Goal: Transaction & Acquisition: Book appointment/travel/reservation

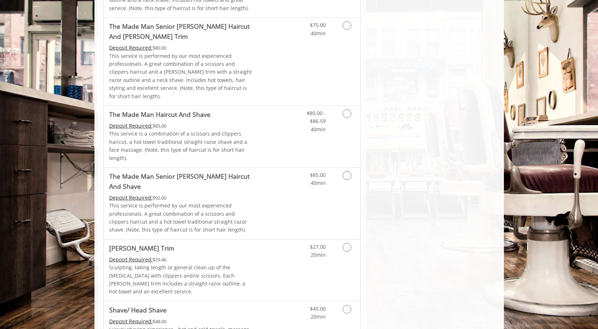
scroll to position [594, 0]
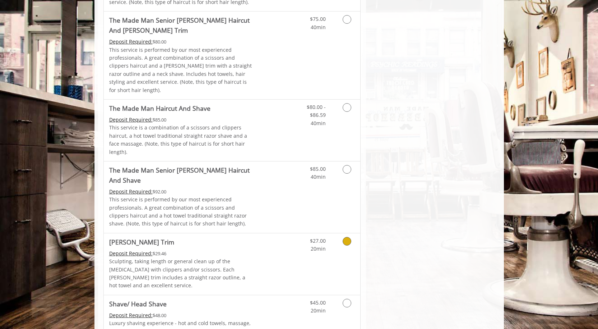
click at [349, 237] on icon "Grooming services" at bounding box center [347, 241] width 9 height 9
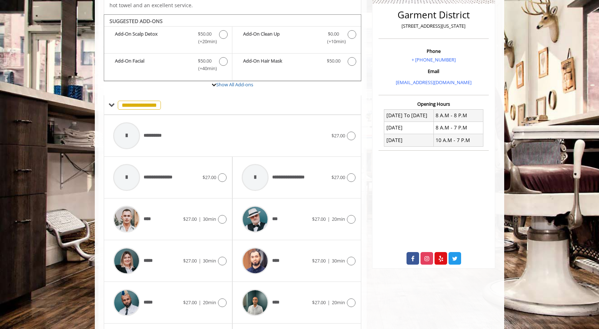
scroll to position [186, 0]
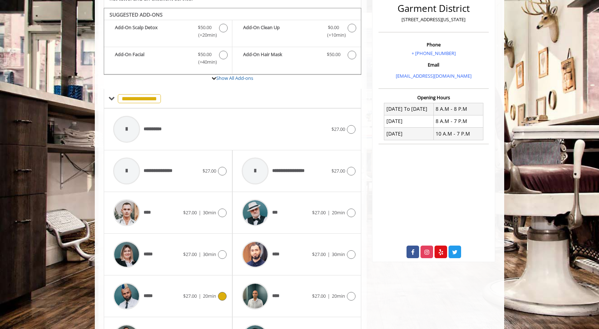
click at [220, 292] on icon at bounding box center [222, 296] width 9 height 9
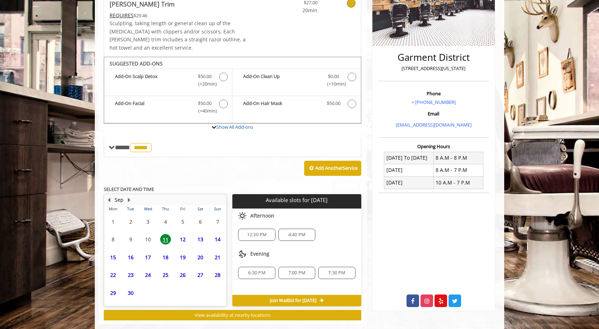
scroll to position [143, 0]
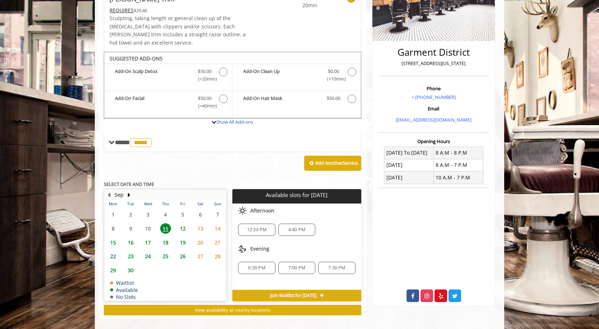
click at [262, 227] on span "12:30 PM" at bounding box center [257, 230] width 20 height 6
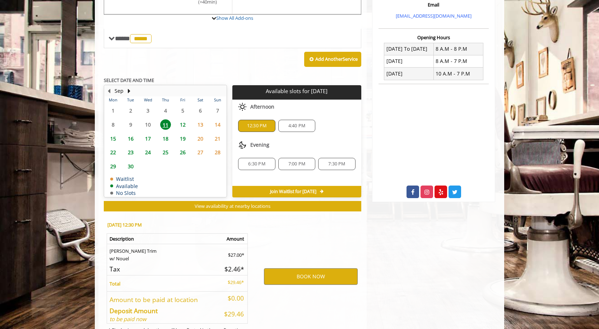
scroll to position [272, 0]
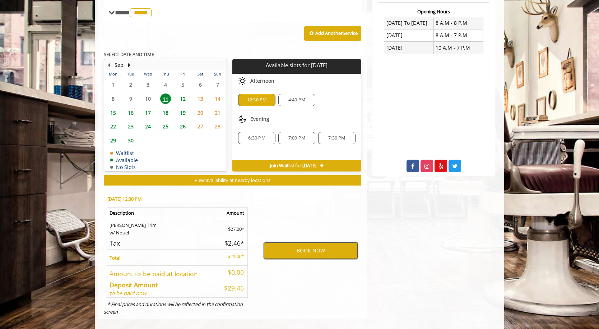
click at [303, 242] on button "BOOK NOW" at bounding box center [311, 250] width 94 height 17
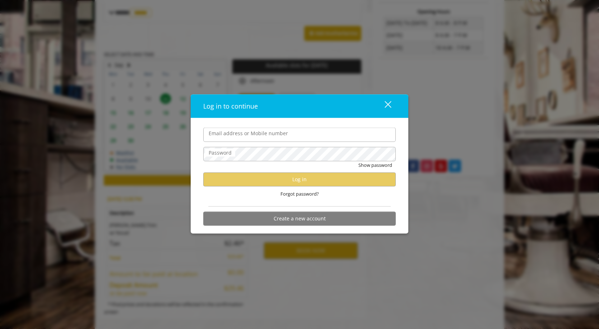
click at [303, 133] on input "Email address or Mobile number" at bounding box center [299, 135] width 193 height 14
click at [345, 272] on div "Log in to continue close Email address or Mobile number Password Show password …" at bounding box center [299, 164] width 599 height 329
click at [312, 136] on input "Email address or Mobile number" at bounding box center [299, 135] width 193 height 14
click at [389, 106] on div "close dialog" at bounding box center [388, 104] width 7 height 7
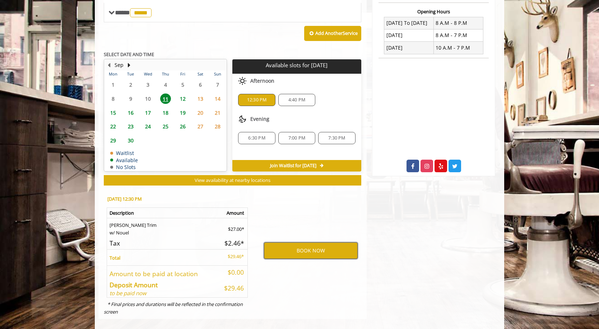
click at [309, 243] on button "BOOK NOW" at bounding box center [311, 250] width 94 height 17
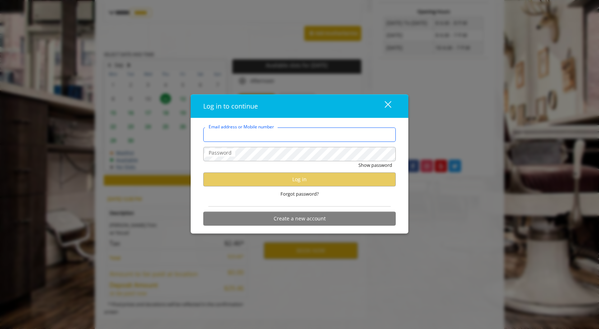
click at [281, 138] on input "Email address or Mobile number" at bounding box center [299, 135] width 193 height 14
type input "**********"
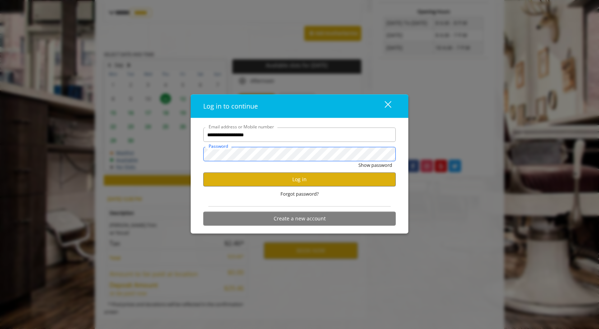
click at [359, 161] on button "Show password" at bounding box center [376, 165] width 34 height 8
click at [315, 178] on button "Log in" at bounding box center [299, 179] width 193 height 14
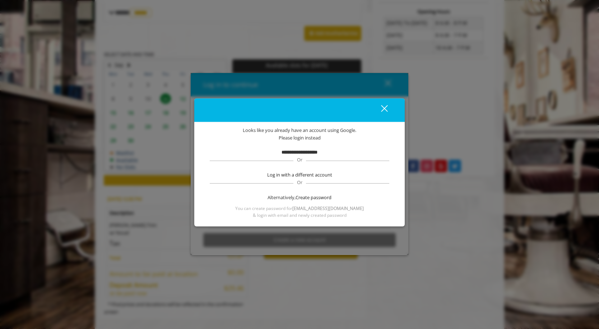
click at [387, 108] on div "close" at bounding box center [380, 110] width 14 height 11
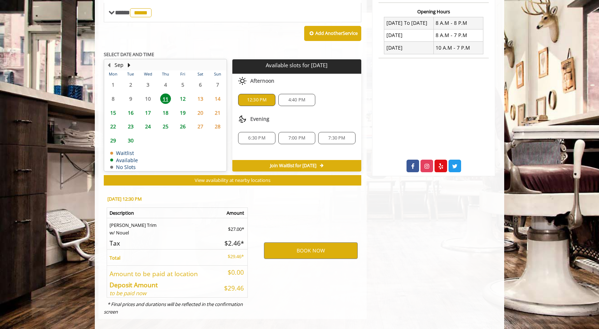
click at [299, 222] on div "BOOK NOW" at bounding box center [311, 250] width 112 height 123
click at [301, 247] on button "BOOK NOW" at bounding box center [311, 250] width 94 height 17
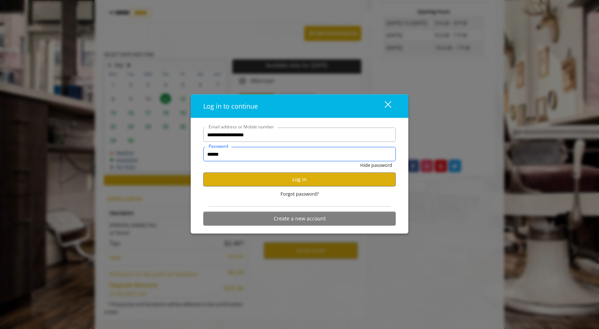
drag, startPoint x: 233, startPoint y: 152, endPoint x: 162, endPoint y: 145, distance: 70.8
click at [162, 145] on div "**********" at bounding box center [299, 164] width 599 height 329
type input "*********"
click at [360, 161] on button "Hide password" at bounding box center [376, 165] width 32 height 8
click at [318, 183] on button "Log in" at bounding box center [299, 179] width 193 height 14
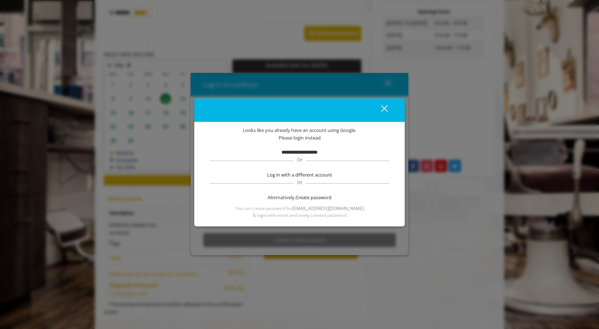
click at [382, 106] on div "close dialog" at bounding box center [384, 108] width 7 height 7
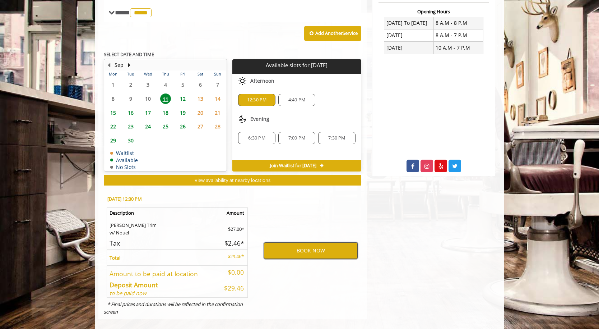
click at [313, 244] on button "BOOK NOW" at bounding box center [311, 250] width 94 height 17
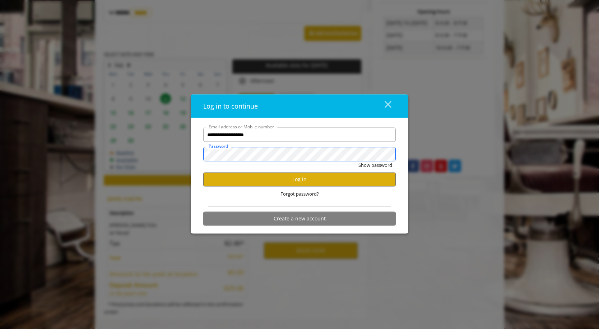
click at [199, 151] on div "**********" at bounding box center [299, 179] width 203 height 102
click at [359, 161] on button "Show password" at bounding box center [376, 165] width 34 height 8
click at [227, 176] on button "Log in" at bounding box center [299, 179] width 193 height 14
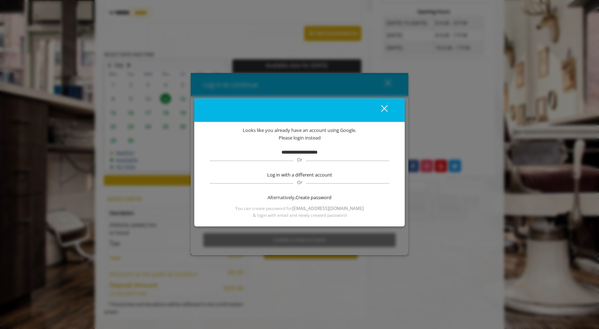
click at [383, 110] on div "close dialog" at bounding box center [384, 108] width 7 height 7
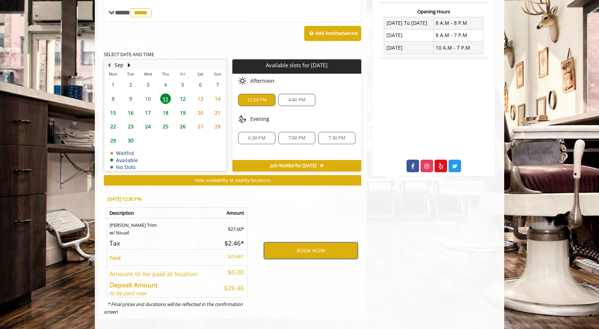
click at [312, 242] on button "BOOK NOW" at bounding box center [311, 250] width 94 height 17
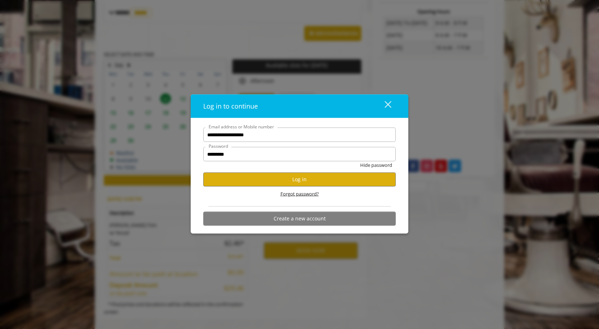
click at [300, 191] on span "Forgot password?" at bounding box center [300, 194] width 38 height 8
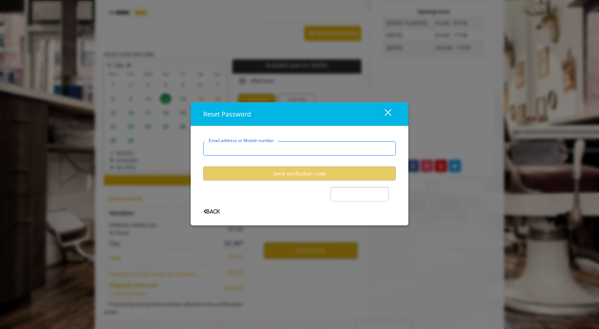
click at [288, 148] on input "Email address or Mobile number" at bounding box center [299, 148] width 193 height 14
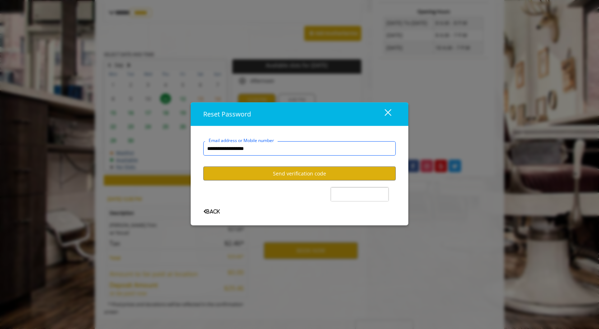
type input "**********"
click at [281, 170] on button "Send verification code" at bounding box center [299, 173] width 193 height 14
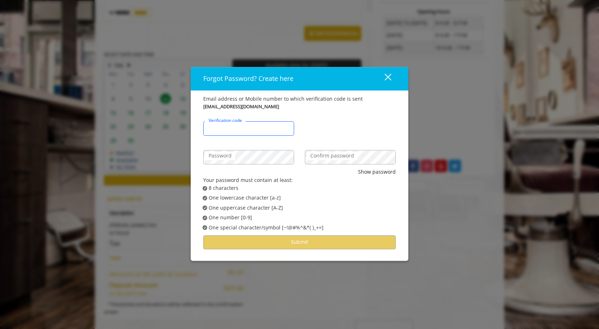
click at [275, 128] on input "Verification code" at bounding box center [248, 128] width 91 height 14
paste input "******"
type input "******"
click at [325, 156] on label "Confirm password" at bounding box center [332, 156] width 51 height 8
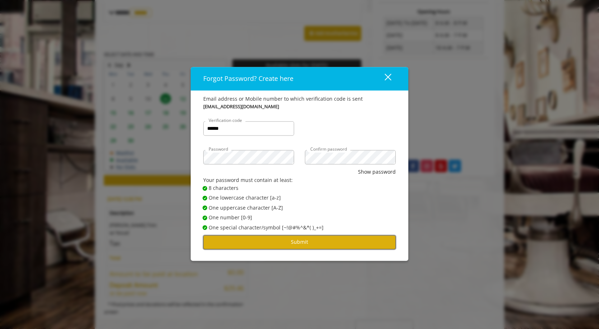
click at [304, 246] on button "Submit" at bounding box center [299, 242] width 193 height 14
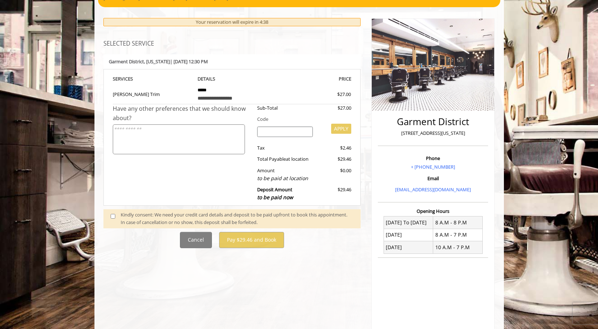
scroll to position [138, 0]
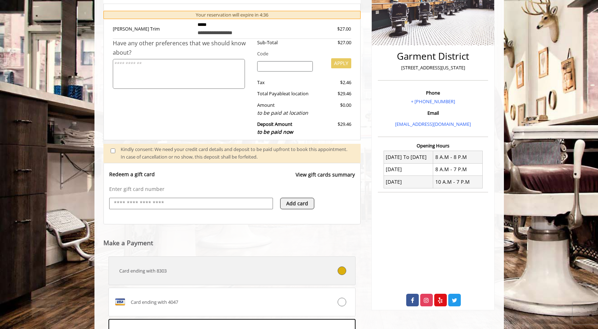
click at [162, 270] on span "Card ending with 8303" at bounding box center [142, 271] width 47 height 8
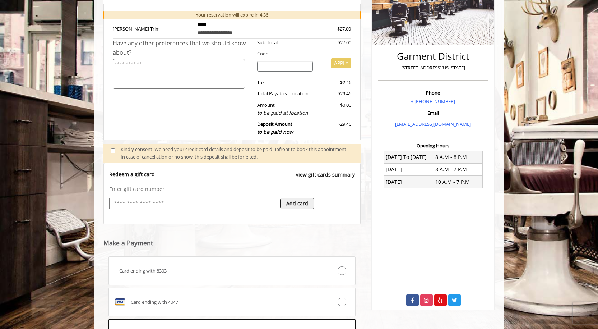
scroll to position [232, 0]
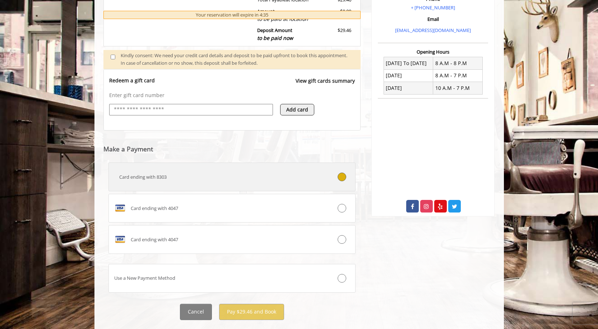
click at [173, 169] on label "Card ending with 8303" at bounding box center [233, 176] width 248 height 29
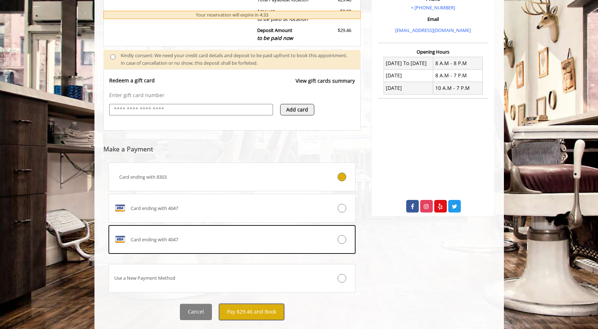
click at [241, 309] on button "Pay $29.46 and Book" at bounding box center [251, 312] width 65 height 16
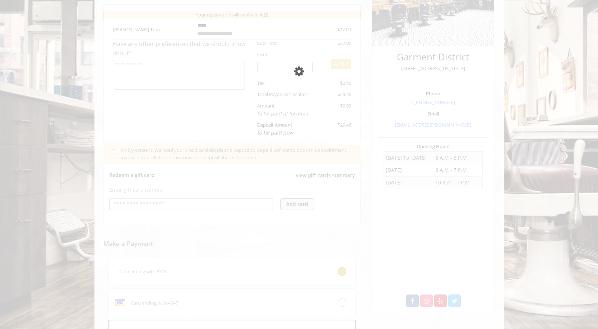
scroll to position [190, 0]
